Goal: Task Accomplishment & Management: Manage account settings

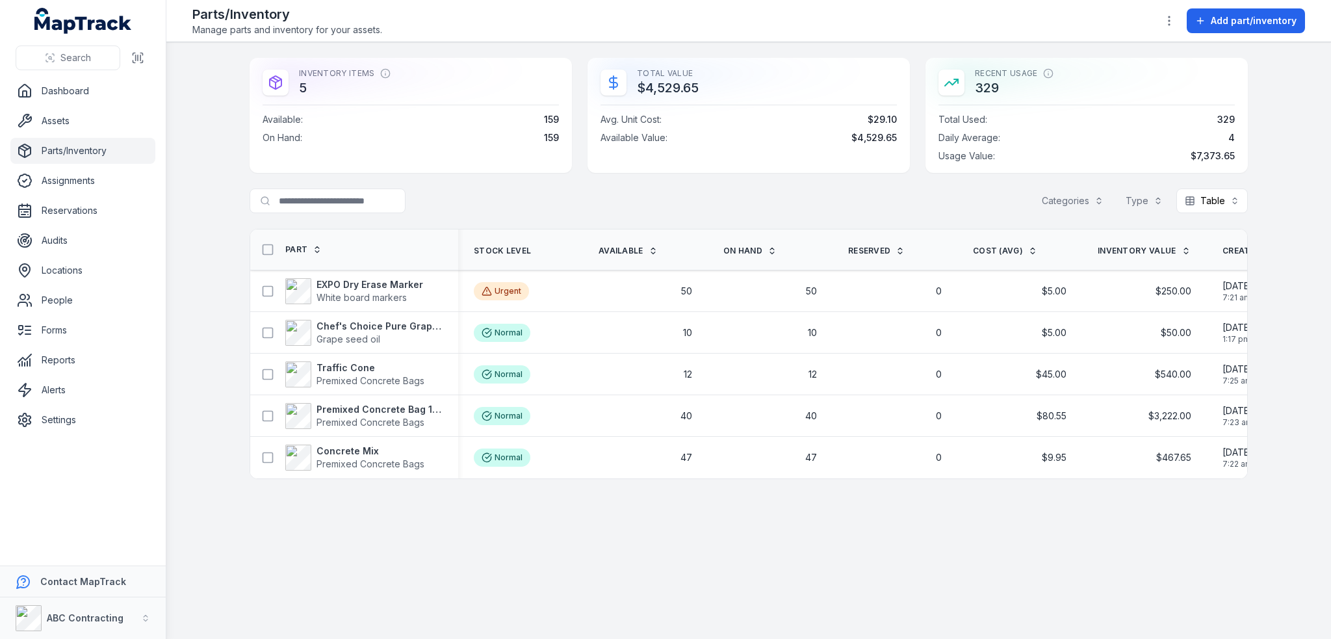
click at [884, 549] on main "Inventory Items 5 Available : 159 On Hand : 159 Total Value $4,529.65 Avg. Unit…" at bounding box center [748, 340] width 1165 height 597
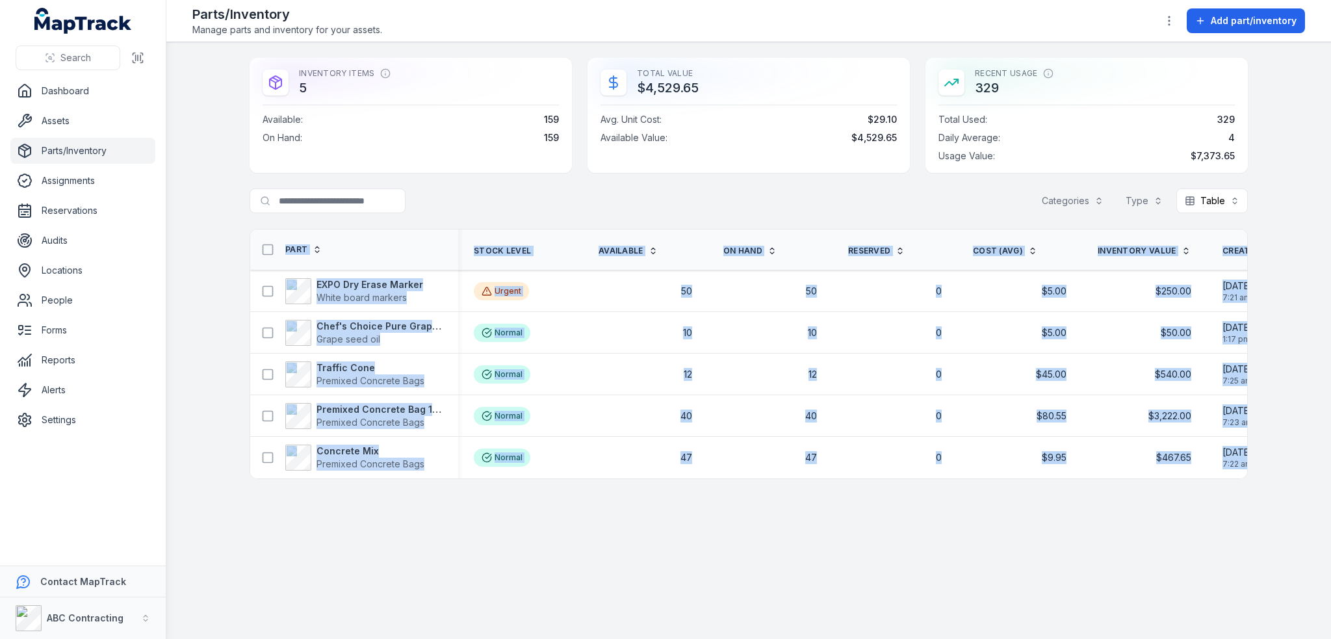
click at [884, 549] on main "Inventory Items 5 Available : 159 On Hand : 159 Total Value $4,529.65 Avg. Unit…" at bounding box center [748, 340] width 1165 height 597
click at [928, 503] on main "Inventory Items 5 Available : 159 On Hand : 159 Total Value $4,529.65 Avg. Unit…" at bounding box center [748, 340] width 1165 height 597
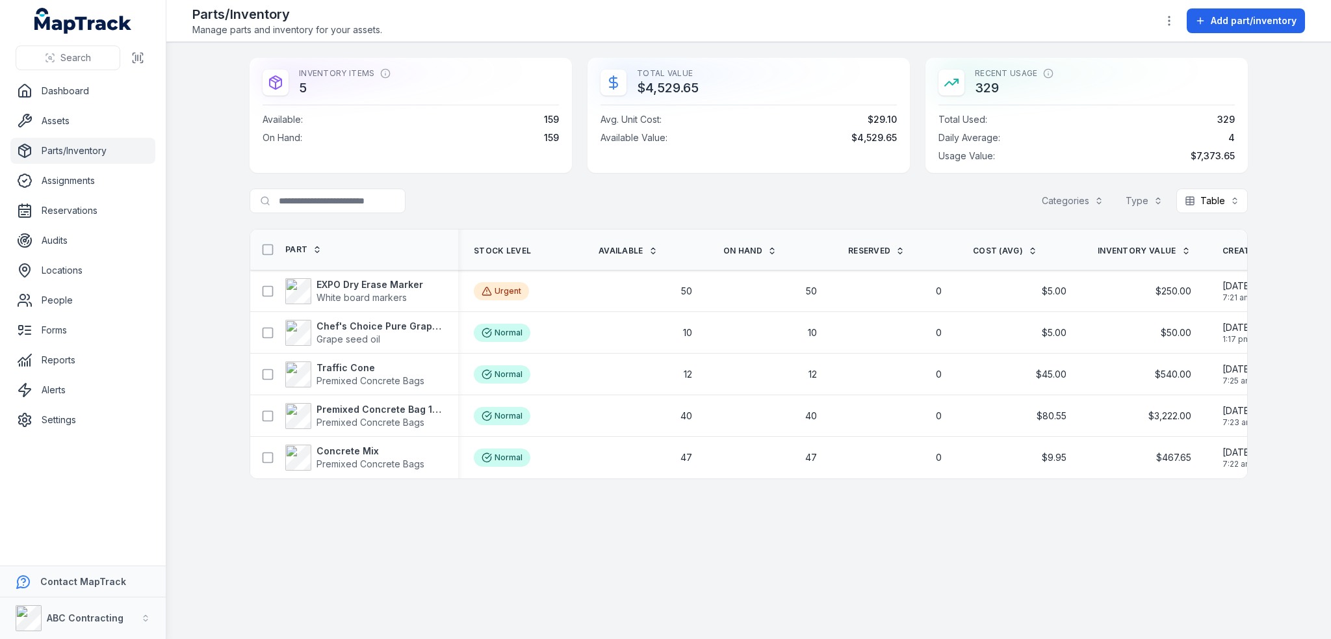
scroll to position [0, 209]
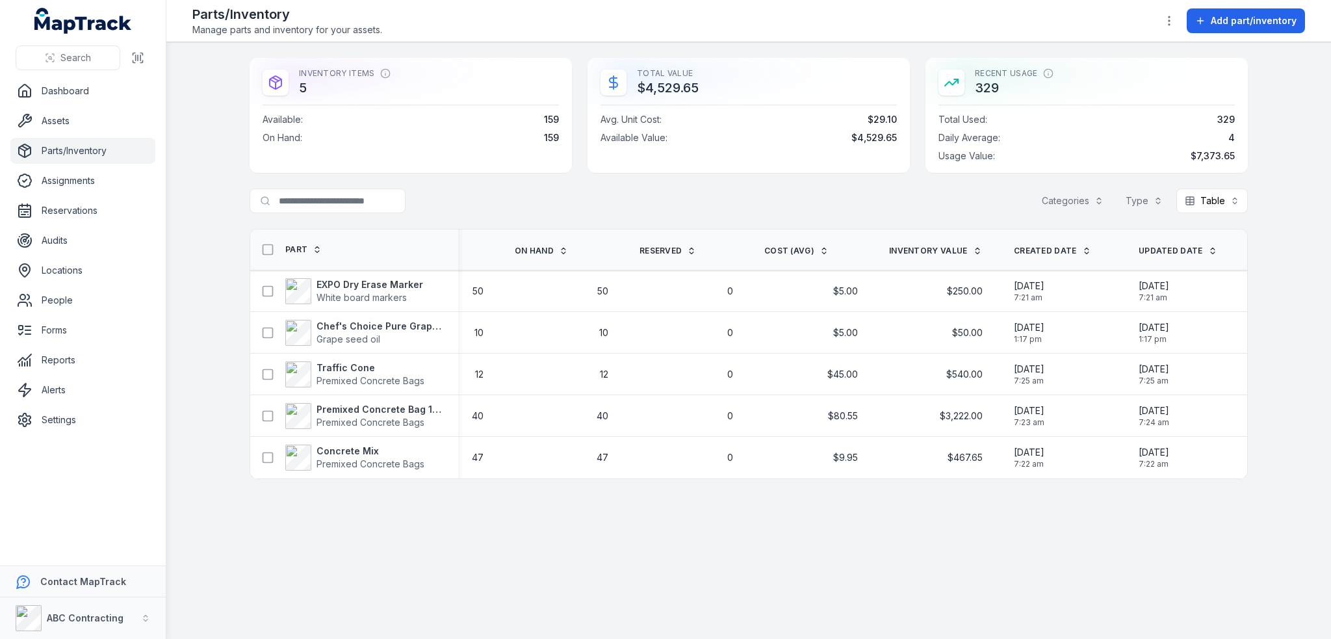
click at [1022, 544] on main "Inventory Items 5 Available : 159 On Hand : 159 Total Value $4,529.65 Avg. Unit…" at bounding box center [748, 340] width 1165 height 597
click at [1230, 31] on button "Add part/inventory" at bounding box center [1246, 20] width 118 height 25
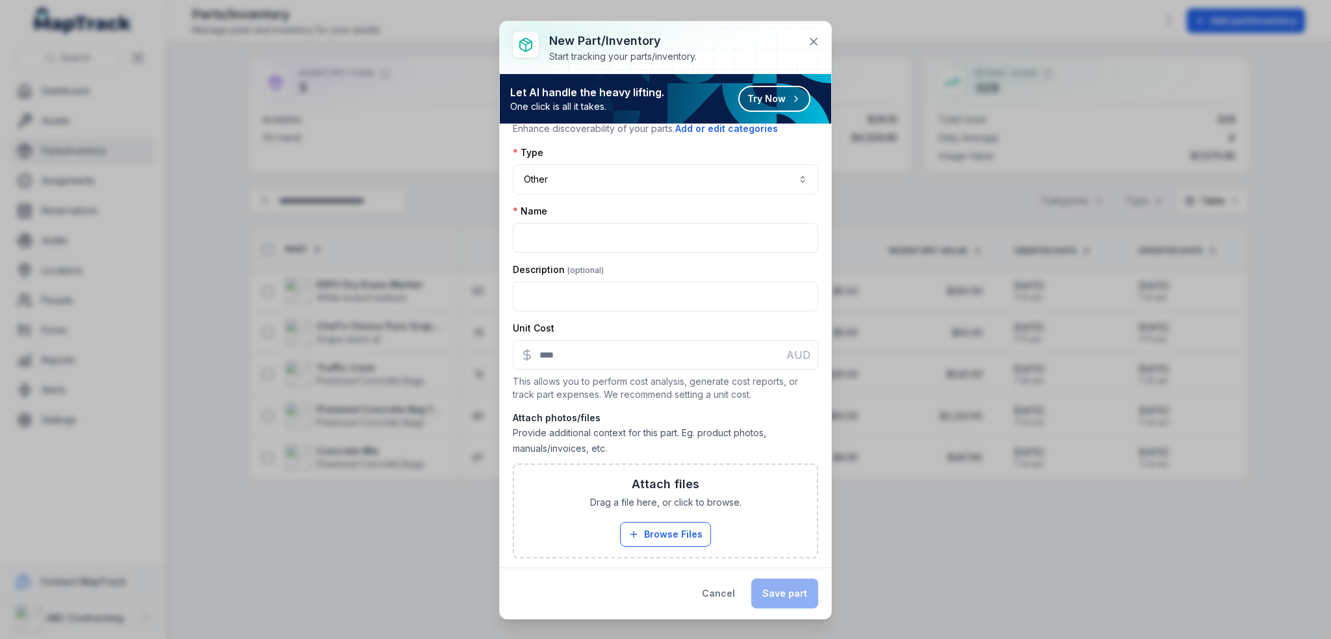
scroll to position [70, 0]
click at [922, 590] on div "New part/inventory Start tracking your parts/inventory. Let AI handle the heavy…" at bounding box center [665, 319] width 1331 height 639
click at [717, 593] on button "Cancel" at bounding box center [718, 593] width 55 height 30
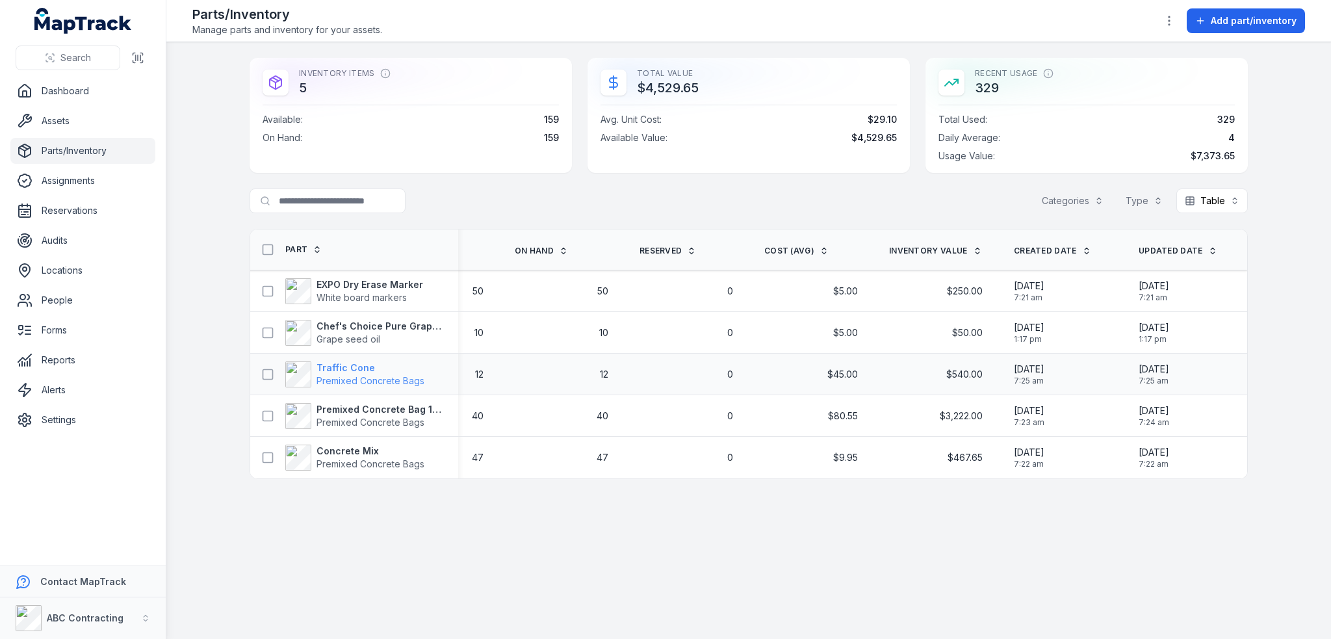
click at [361, 363] on strong "Traffic Cone" at bounding box center [371, 367] width 108 height 13
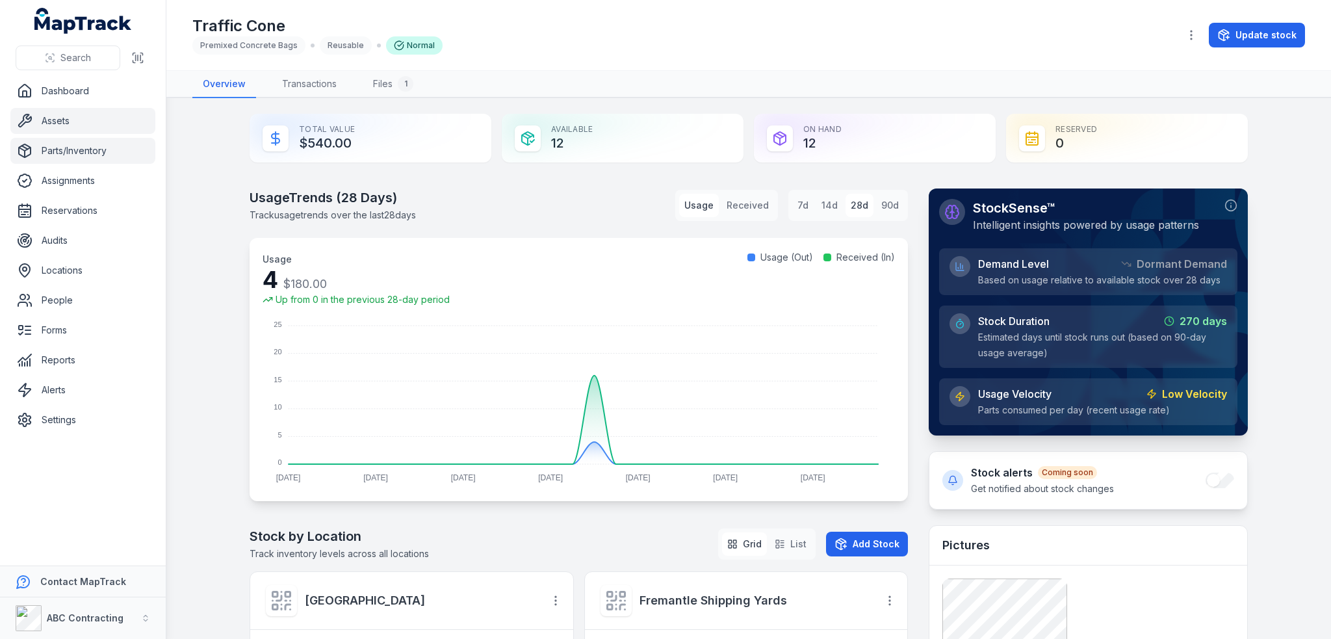
click at [68, 120] on link "Assets" at bounding box center [82, 121] width 145 height 26
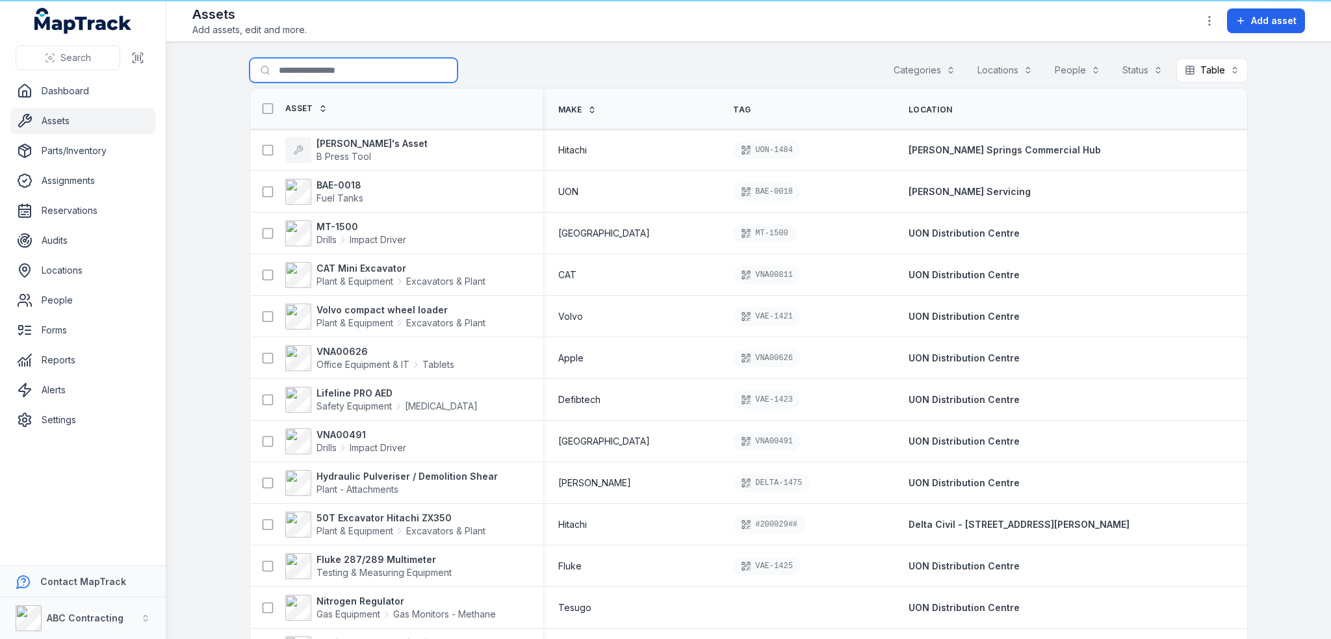
click at [291, 74] on input "Search for assets" at bounding box center [354, 70] width 208 height 25
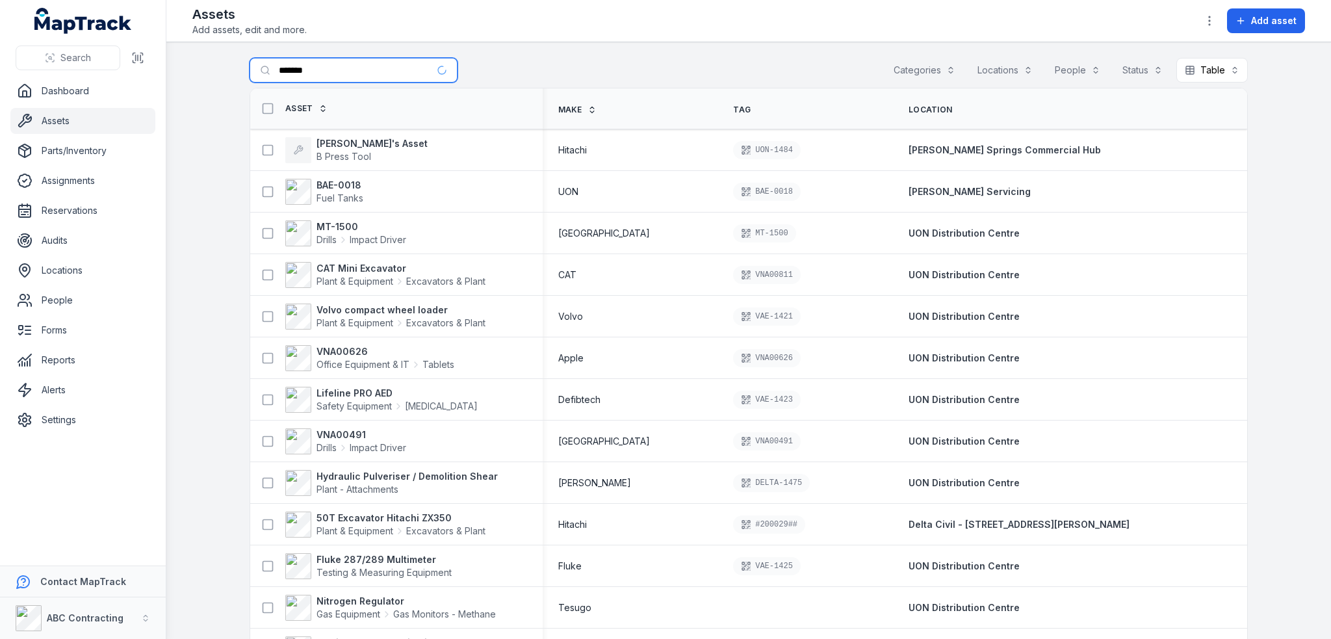
type input "*******"
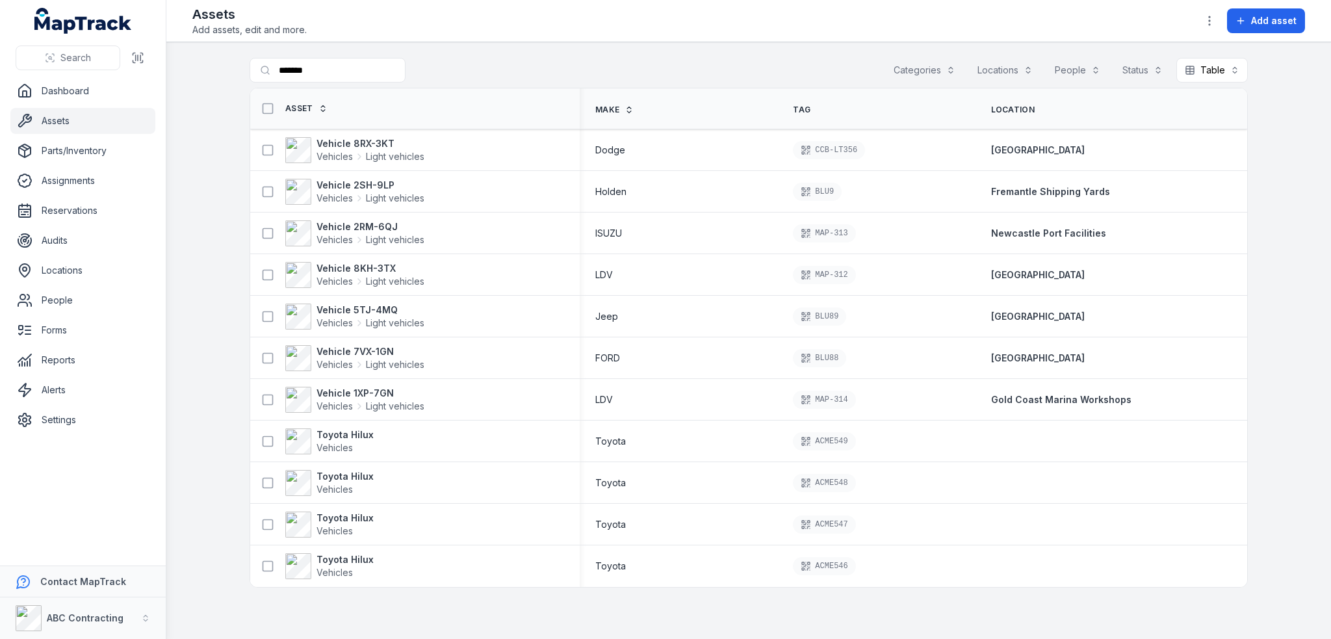
drag, startPoint x: 351, startPoint y: 474, endPoint x: 198, endPoint y: 372, distance: 184.1
click at [198, 372] on main "Search for assets ******* Categories Locations People Status Table ***** Asset …" at bounding box center [748, 340] width 1165 height 597
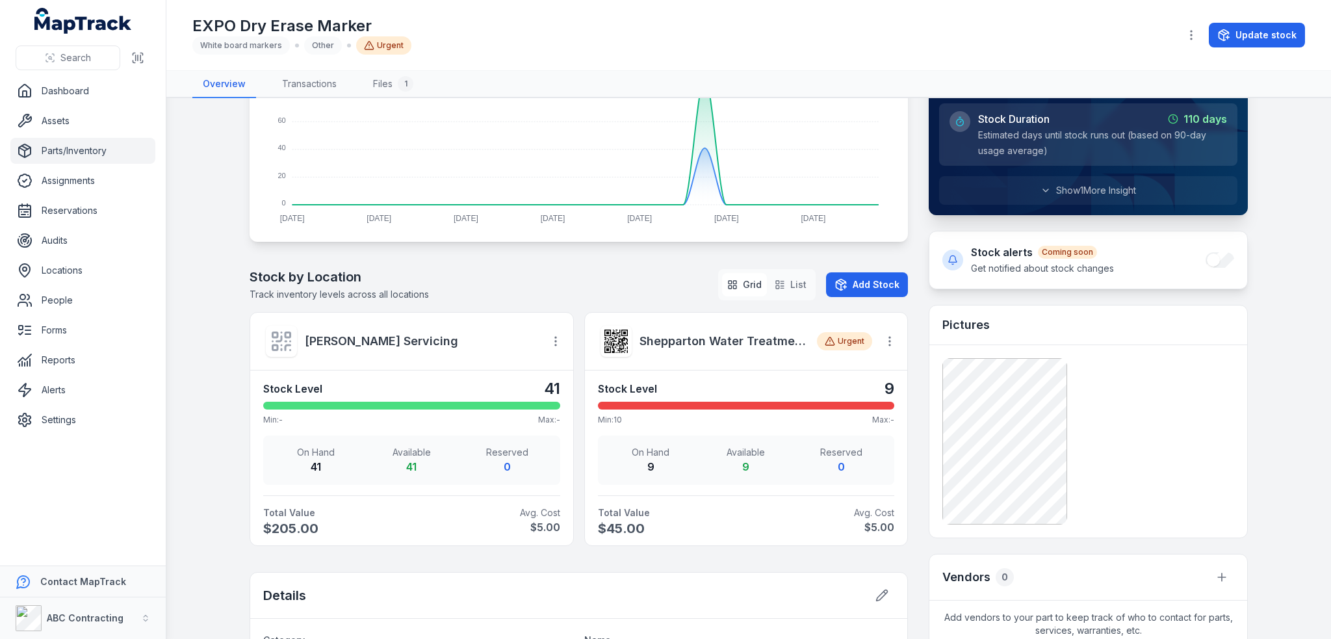
scroll to position [260, 0]
click at [889, 334] on icon "button" at bounding box center [889, 340] width 13 height 13
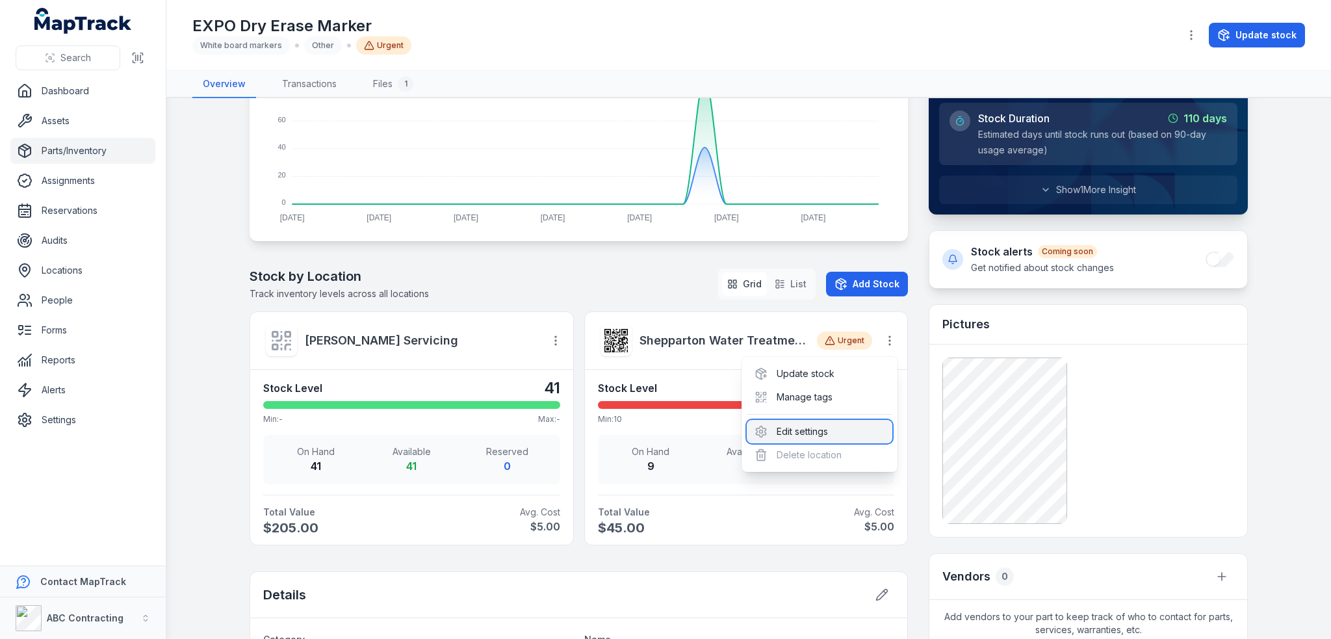
click at [802, 432] on div "Edit settings" at bounding box center [820, 431] width 146 height 23
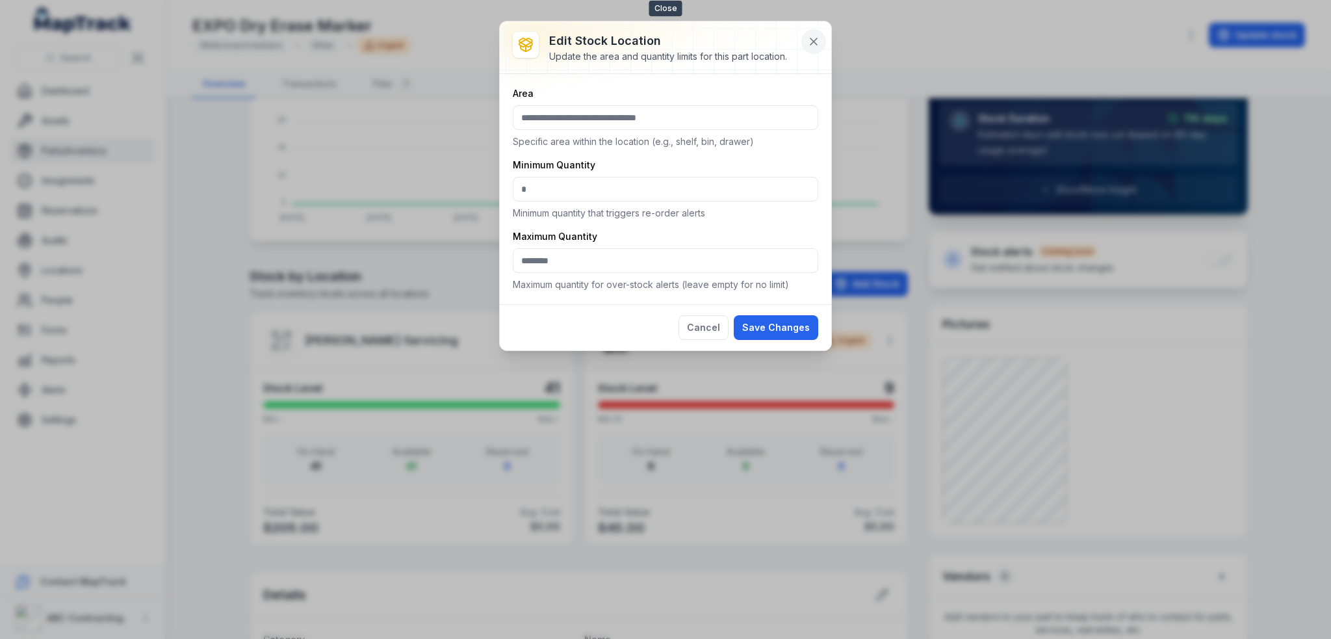
click at [811, 42] on icon at bounding box center [813, 41] width 13 height 13
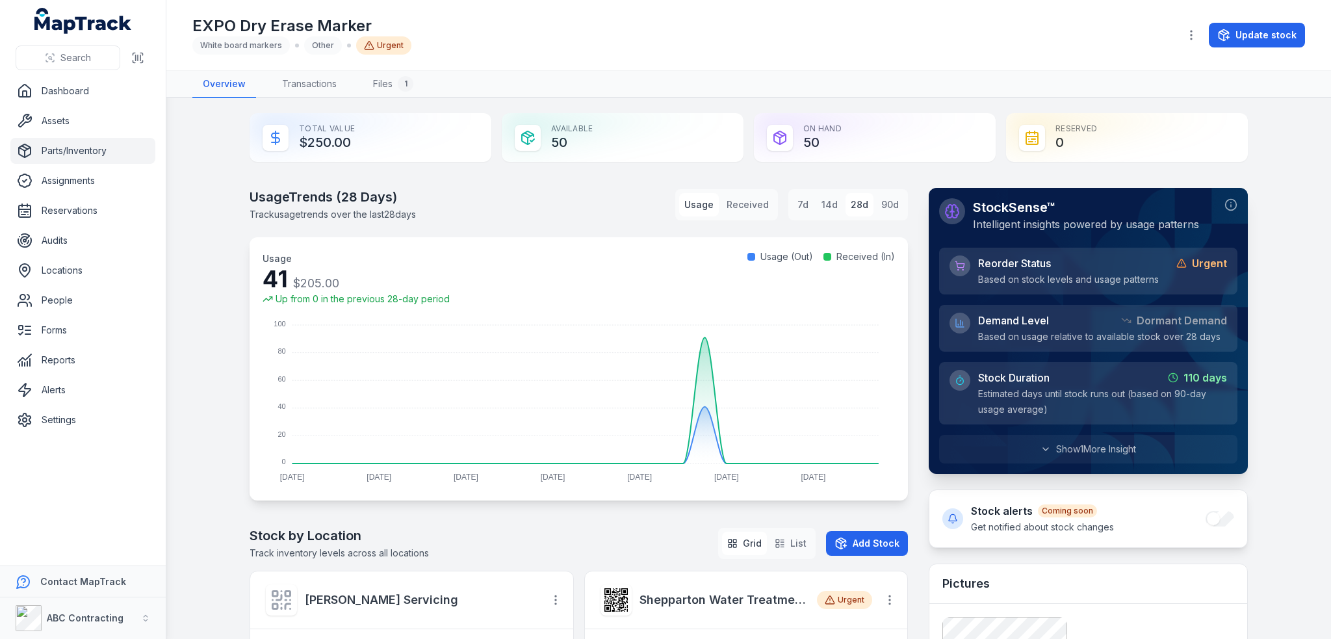
scroll to position [0, 0]
click at [1188, 41] on icon "button" at bounding box center [1191, 35] width 13 height 13
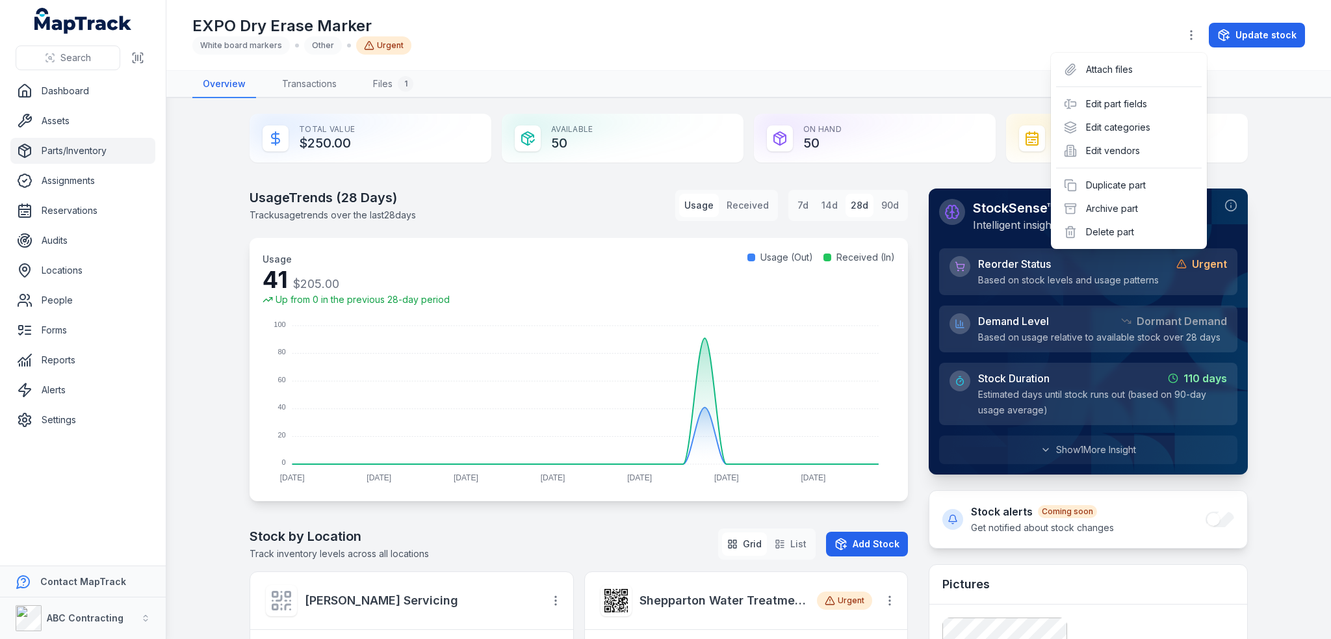
click at [1267, 245] on div "Toggle Navigation EXPO Dry Erase Marker White board markers Other Urgent Update…" at bounding box center [748, 319] width 1165 height 639
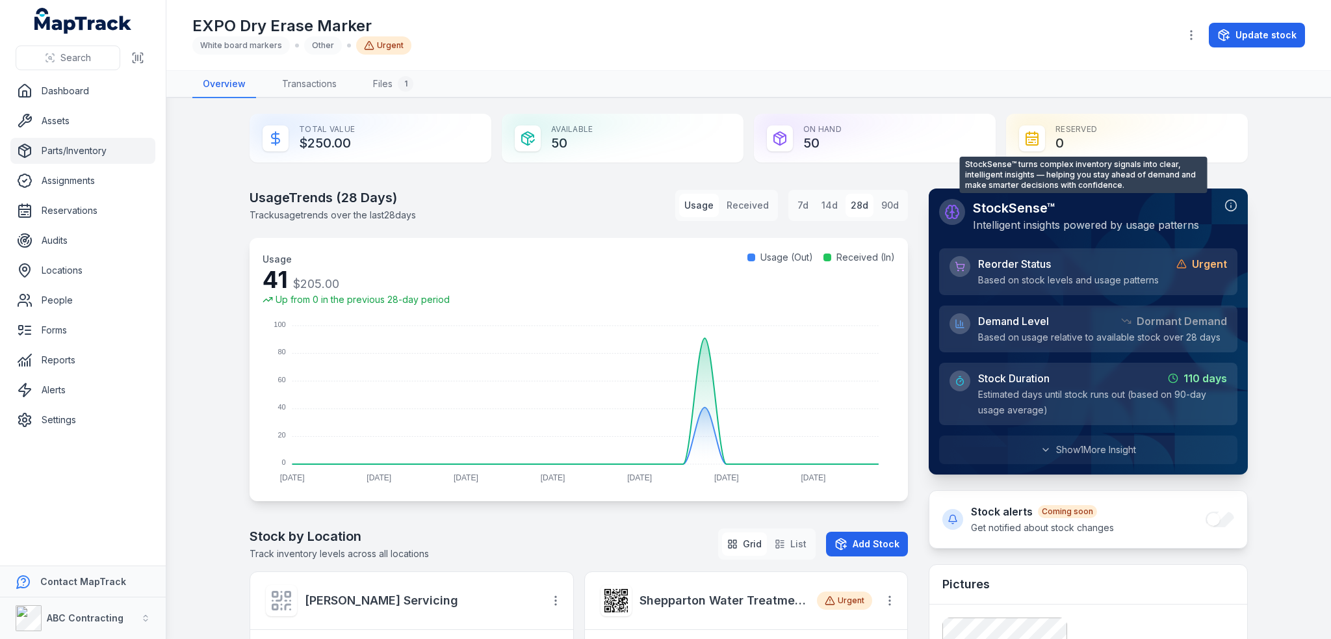
click at [1231, 205] on icon at bounding box center [1231, 206] width 0 height 2
click at [928, 75] on nav "Overview Transactions Files 1" at bounding box center [748, 84] width 1113 height 27
click at [999, 40] on div "EXPO Dry Erase Marker White board markers Other Urgent" at bounding box center [680, 35] width 976 height 39
click at [481, 203] on div "Usage Trends ( 28 Days) Track usage trends over the last 28 days Usage Received…" at bounding box center [579, 205] width 658 height 34
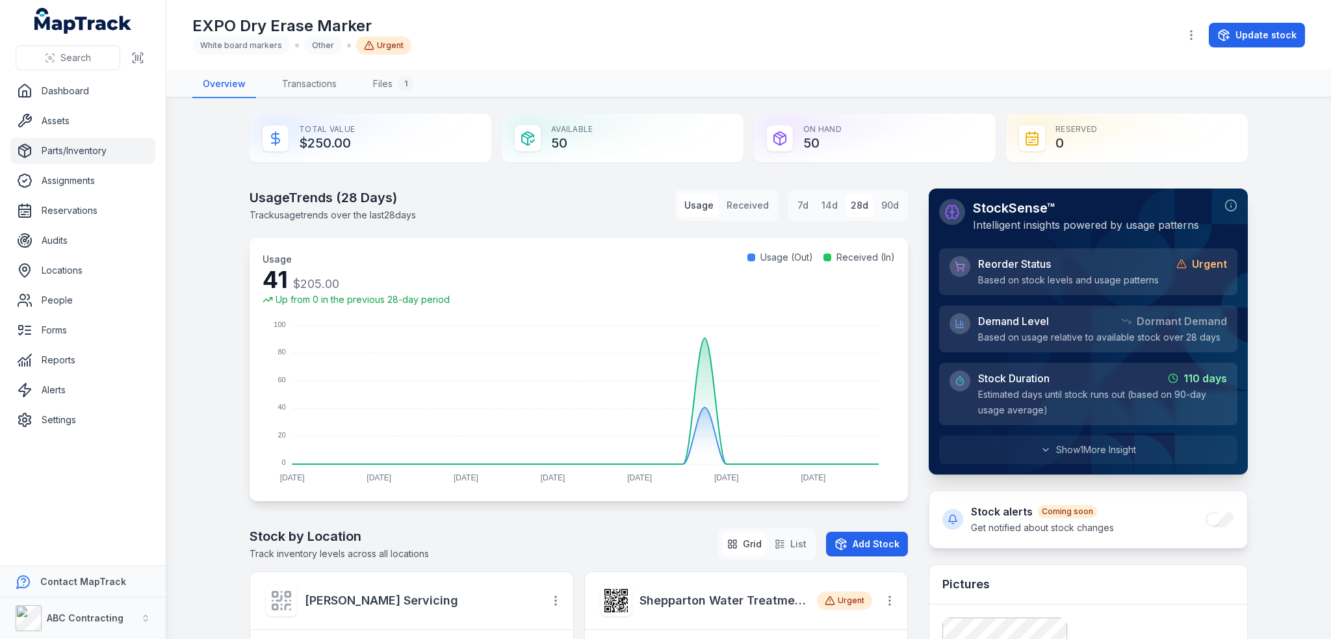
scroll to position [260, 0]
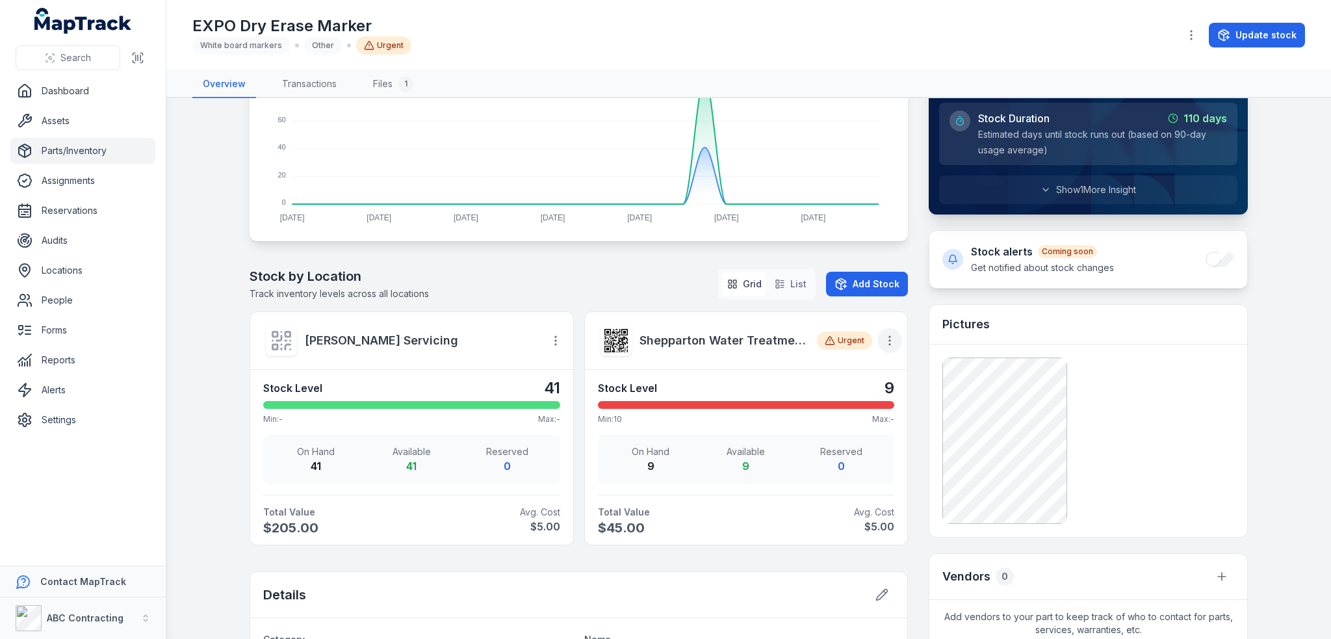
click at [888, 334] on icon "button" at bounding box center [889, 340] width 13 height 13
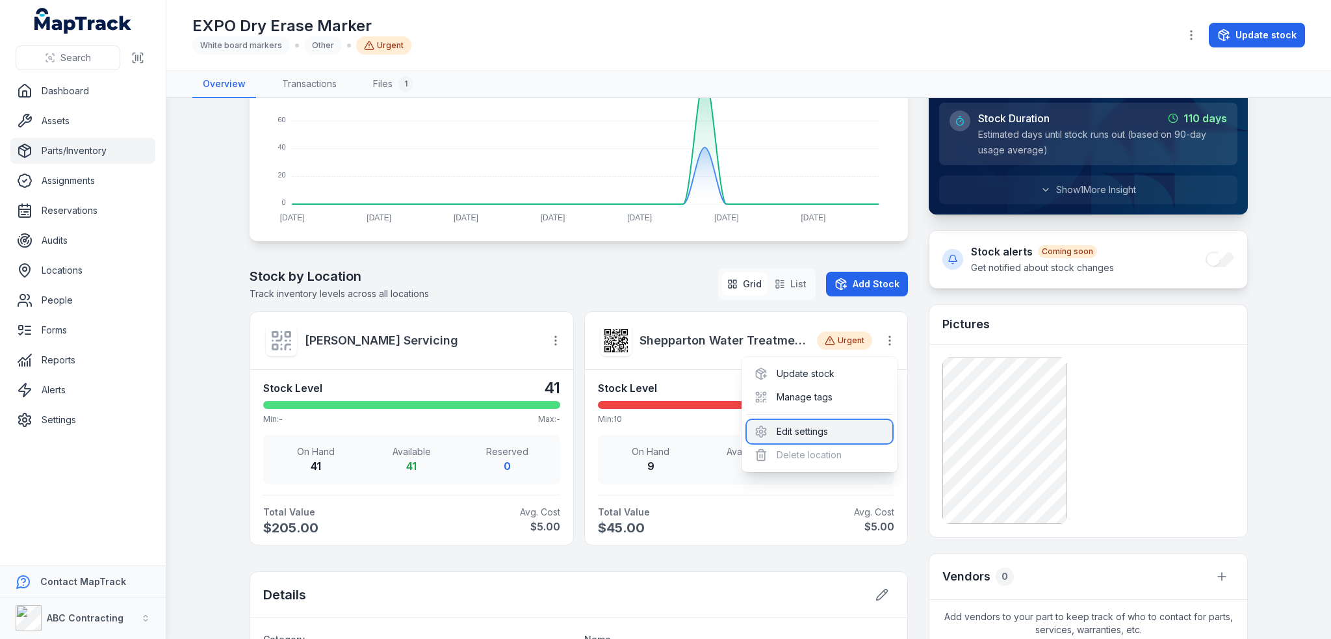
click at [816, 431] on div "Edit settings" at bounding box center [820, 431] width 146 height 23
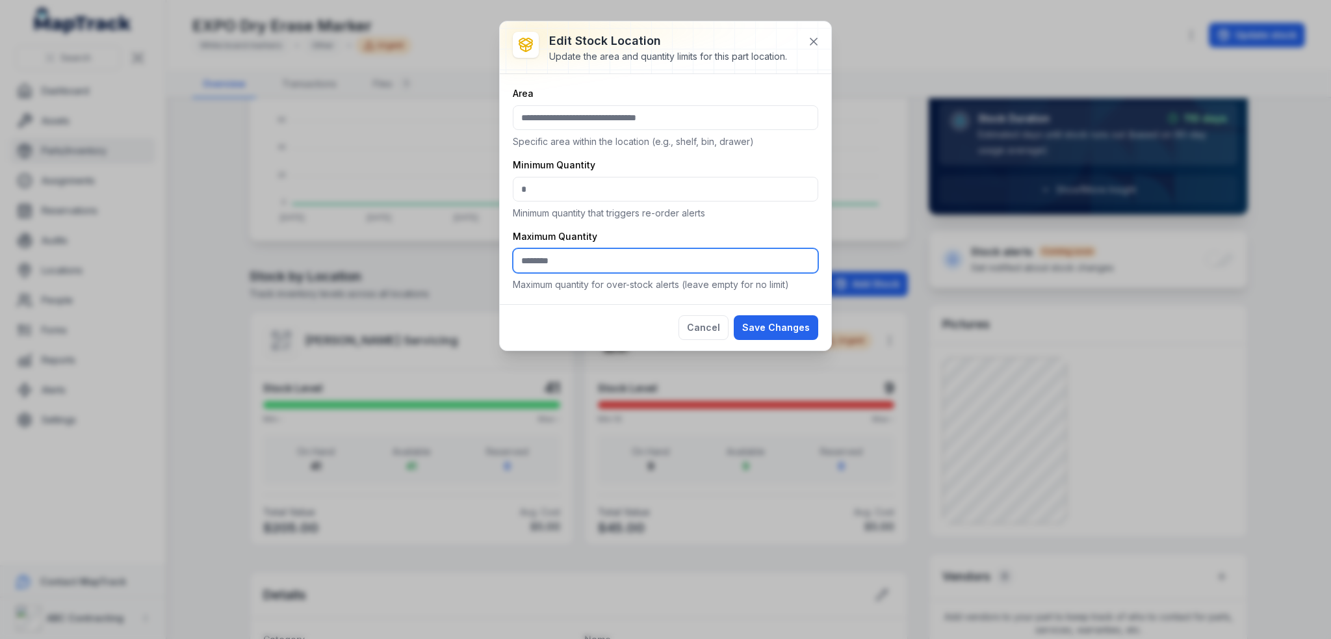
click at [617, 261] on input ":r13:-form-item-label" at bounding box center [665, 260] width 305 height 25
type input "***"
click at [785, 326] on button "Save Changes" at bounding box center [776, 327] width 84 height 25
